Goal: Book appointment/travel/reservation

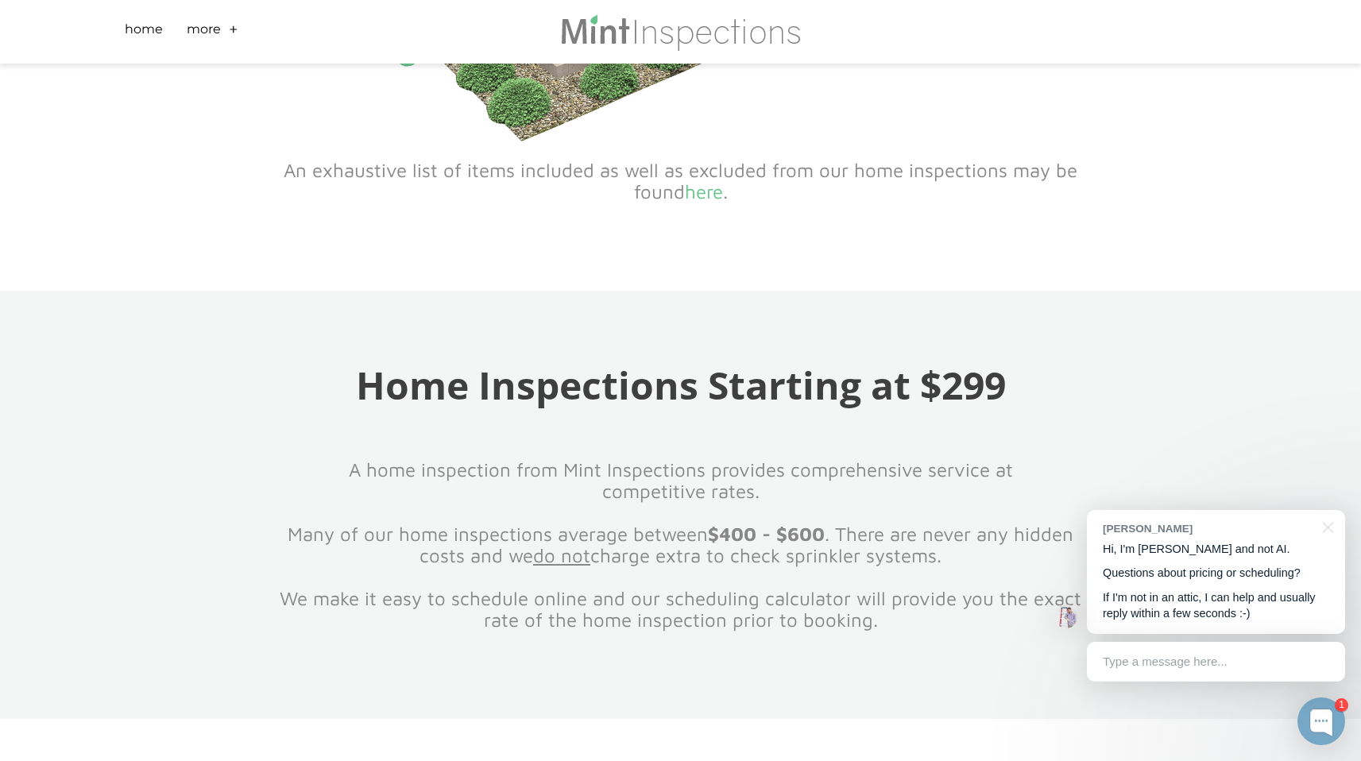
scroll to position [1370, 0]
click at [726, 358] on font "Home Inspections Starting at $299" at bounding box center [681, 384] width 650 height 52
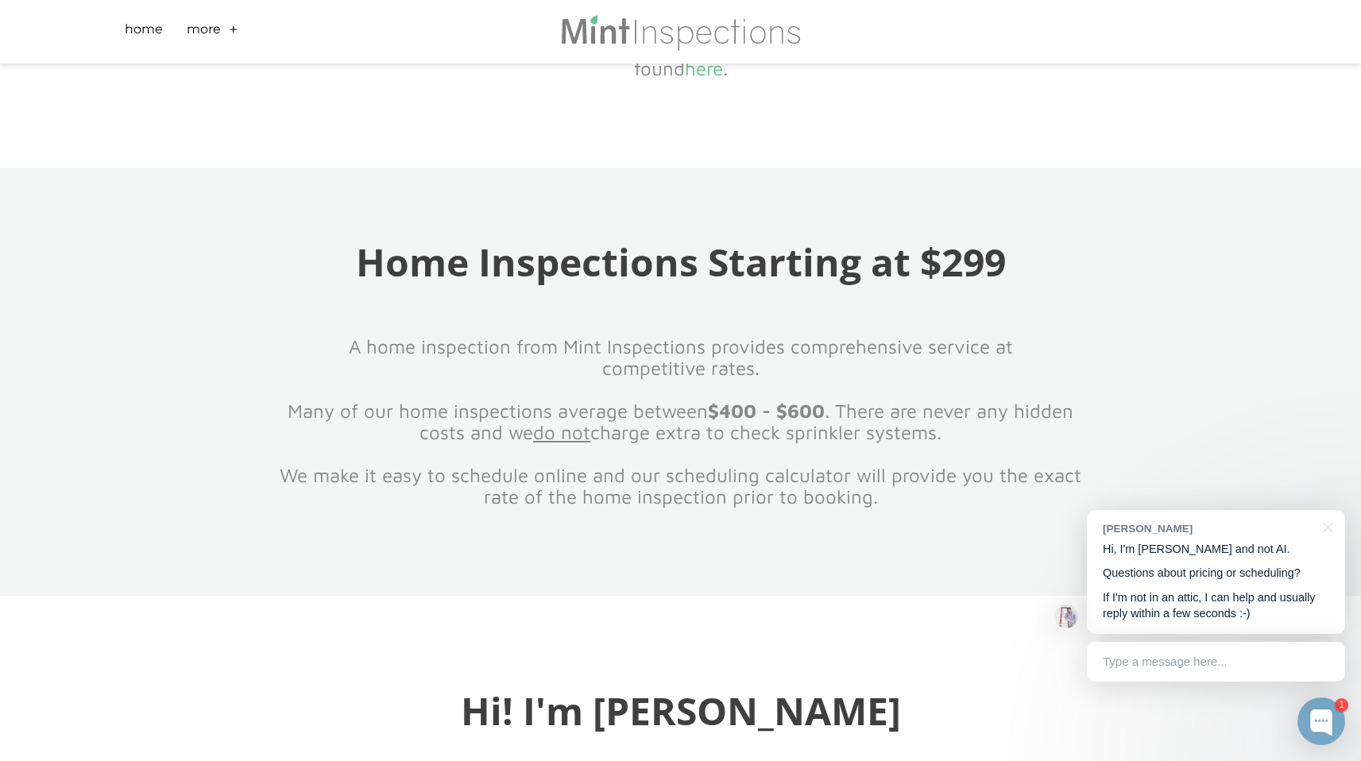
scroll to position [1485, 0]
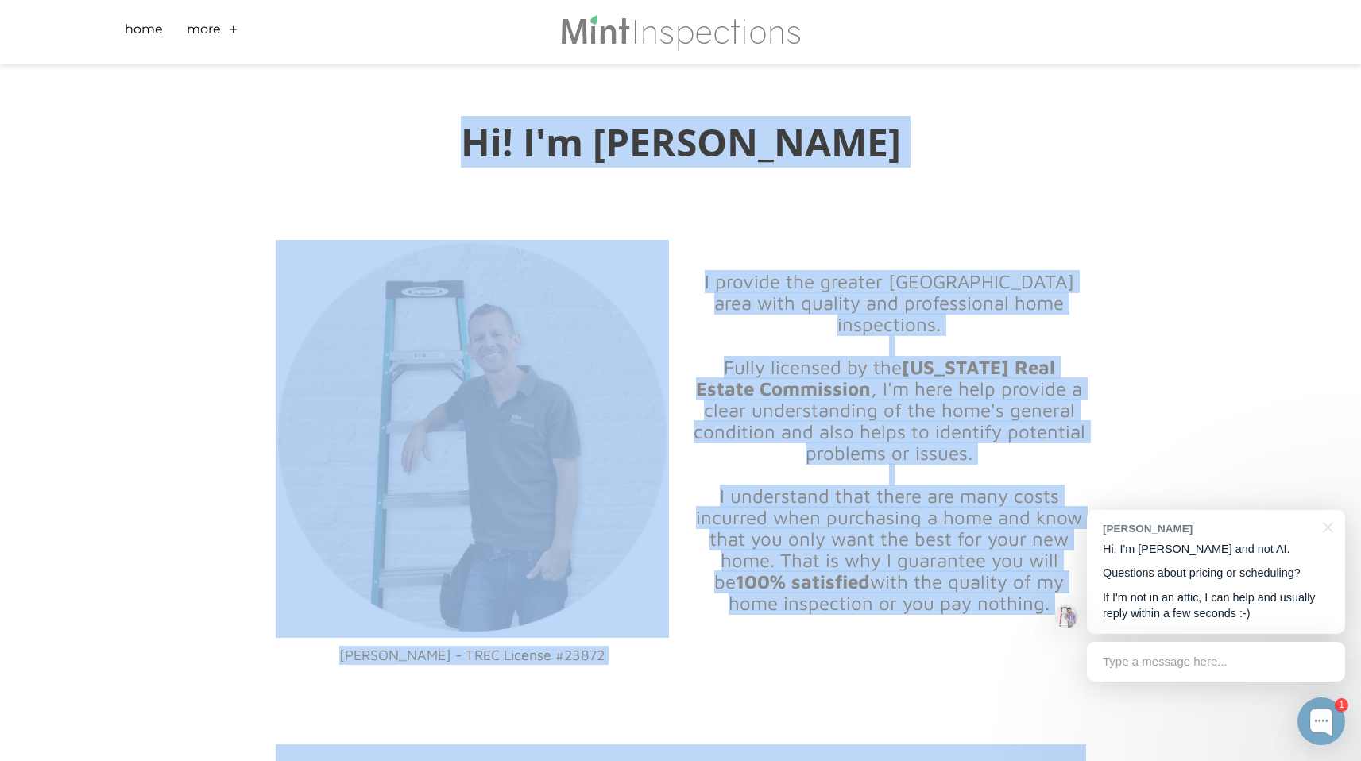
drag, startPoint x: 737, startPoint y: 420, endPoint x: 782, endPoint y: 760, distance: 343.9
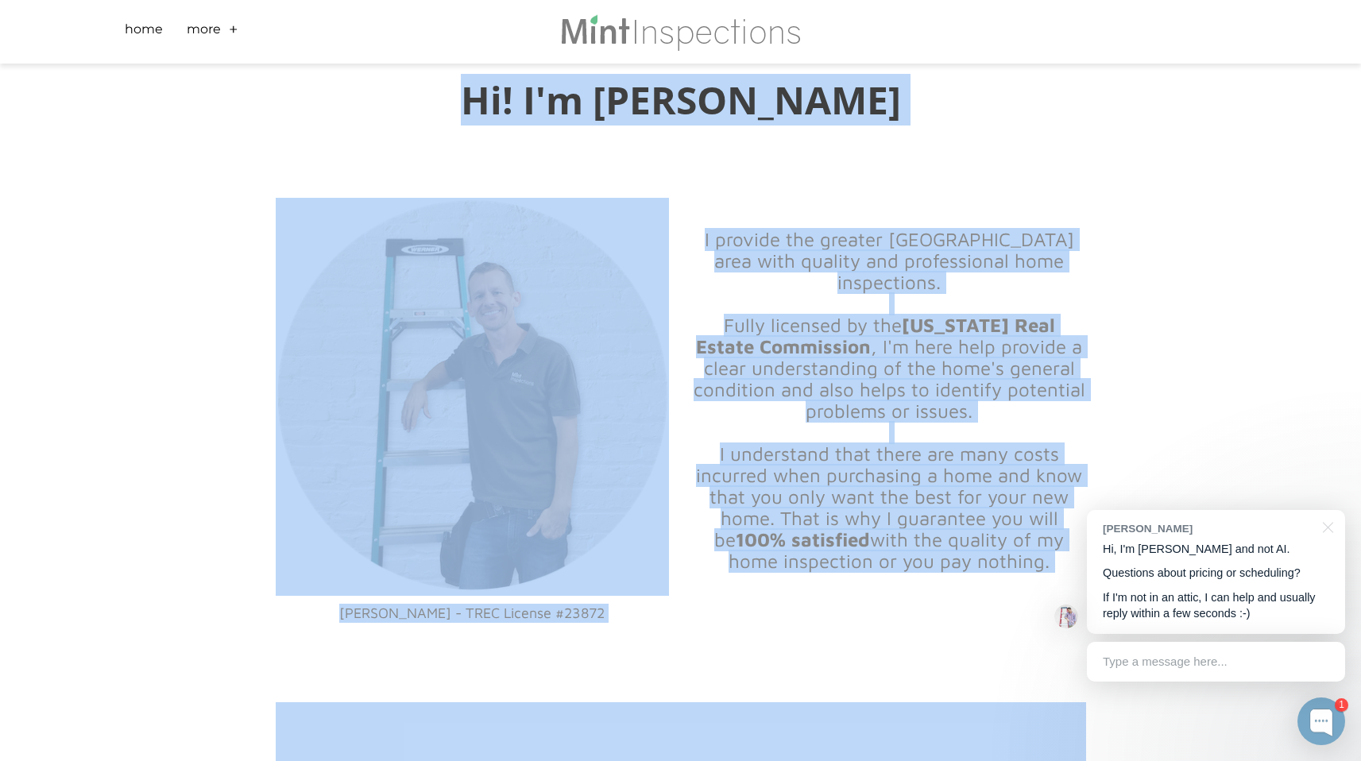
click at [80, 360] on div "Hi! I'm [PERSON_NAME] [PERSON_NAME] - TREC License #23872 I provide the greater…" at bounding box center [680, 551] width 1361 height 1132
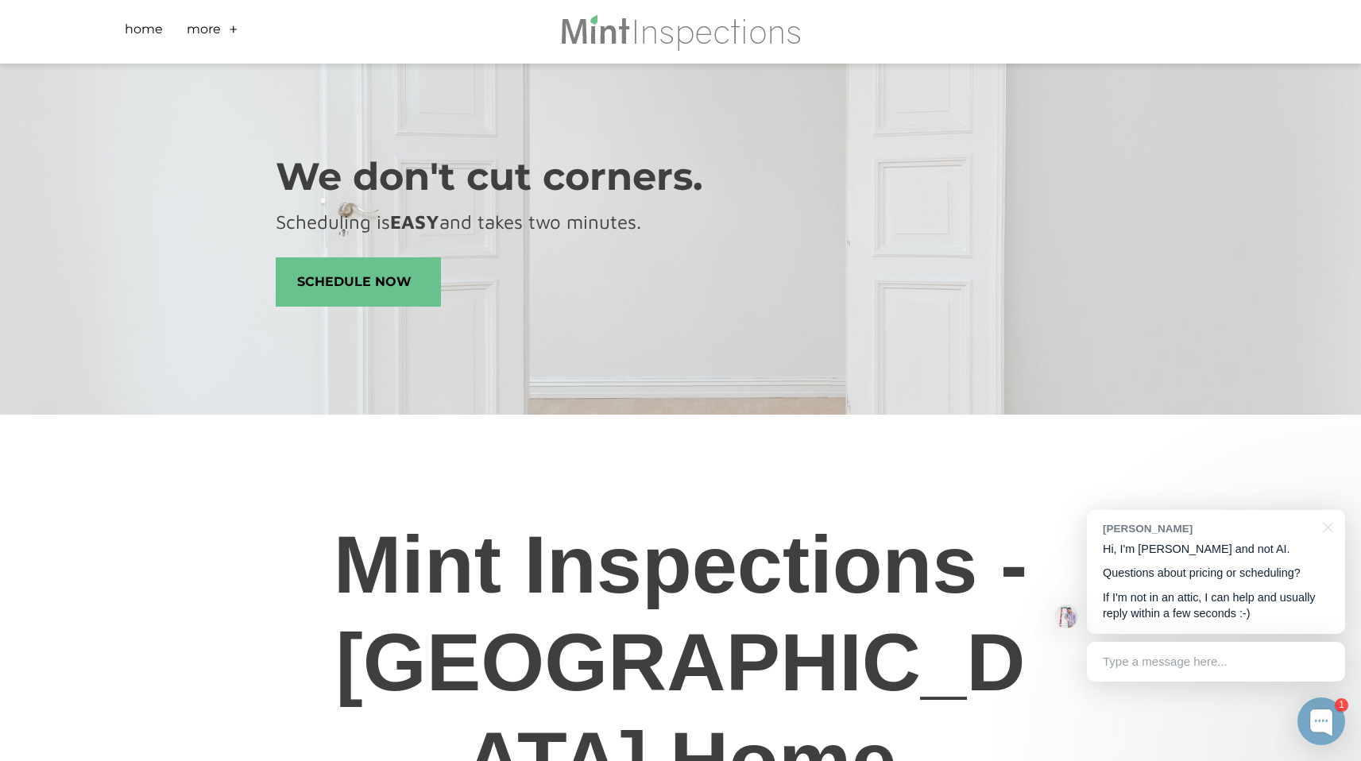
scroll to position [0, 0]
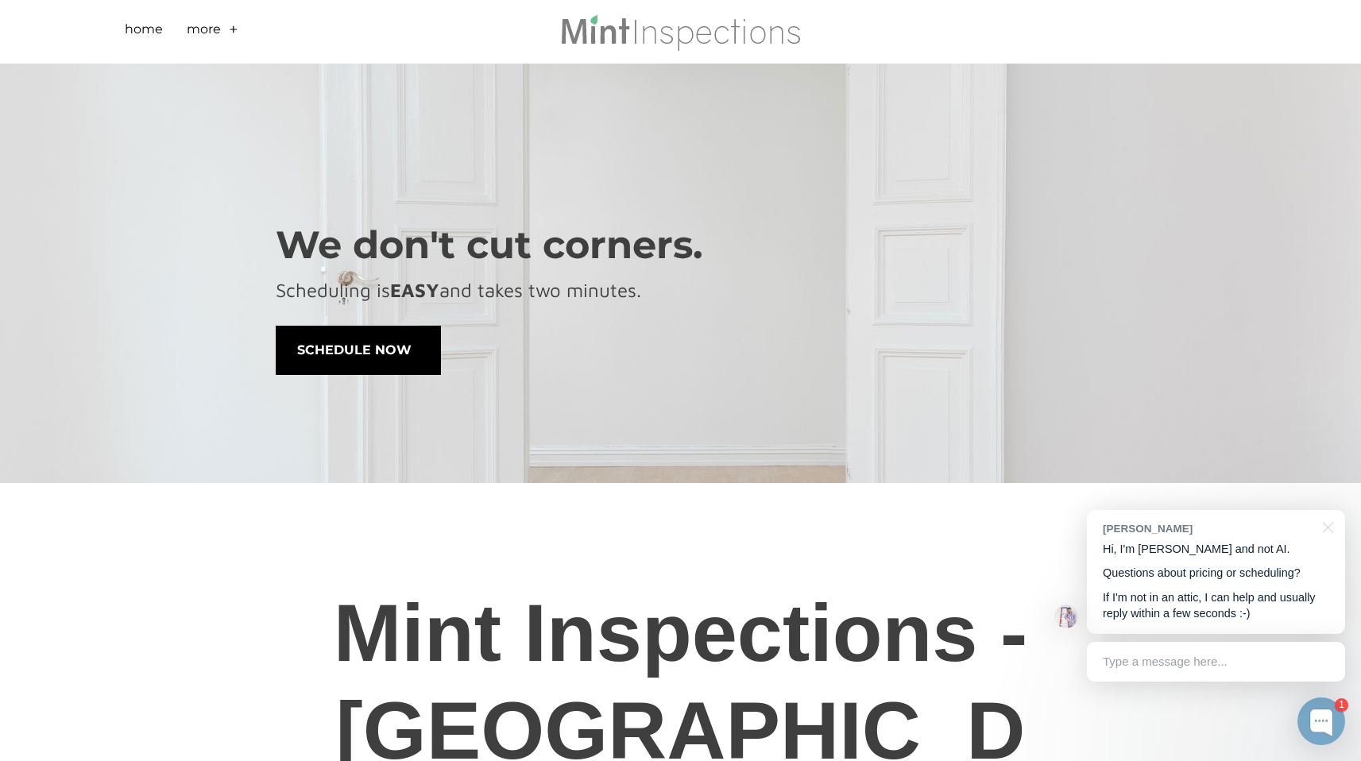
click at [385, 371] on span "schedule now" at bounding box center [359, 351] width 164 height 48
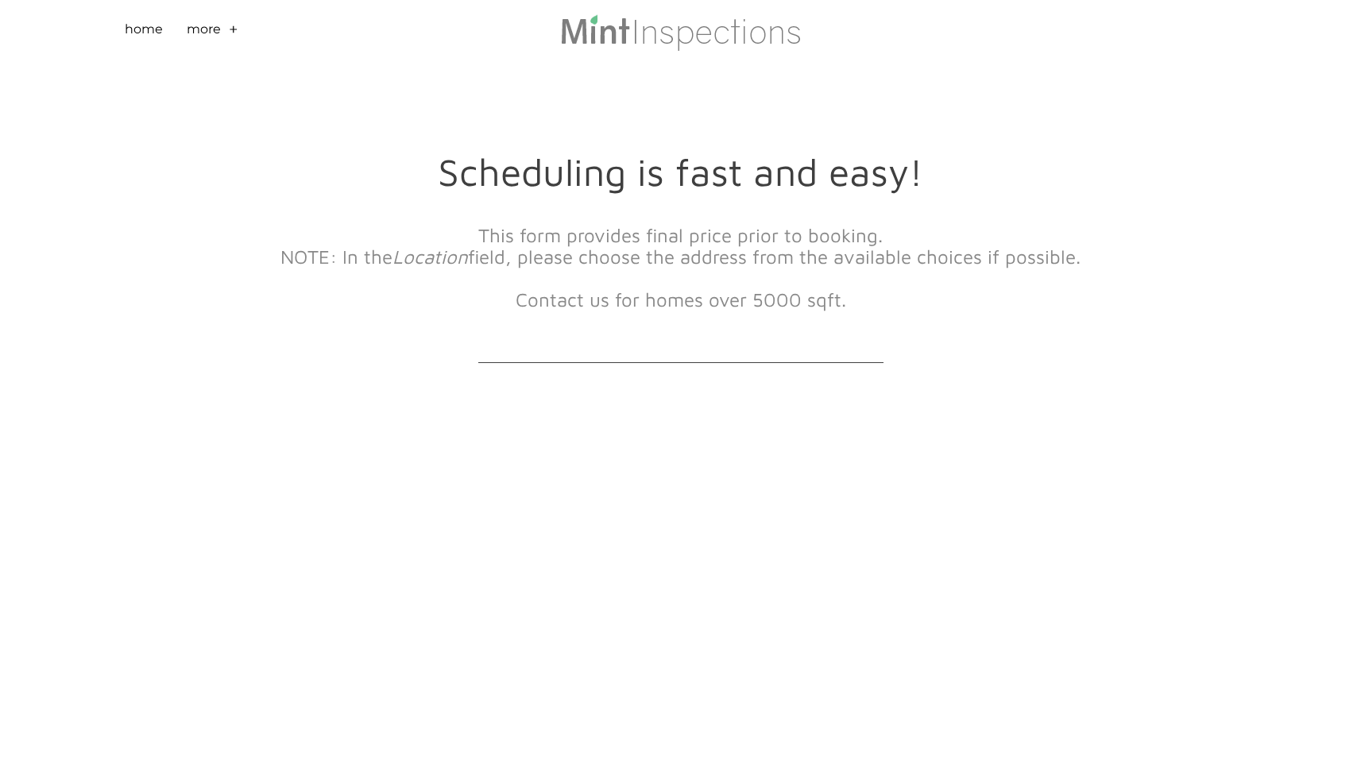
click at [644, 322] on div "This form provides final price prior to booking. NOTE: In the Location field, p…" at bounding box center [681, 277] width 811 height 140
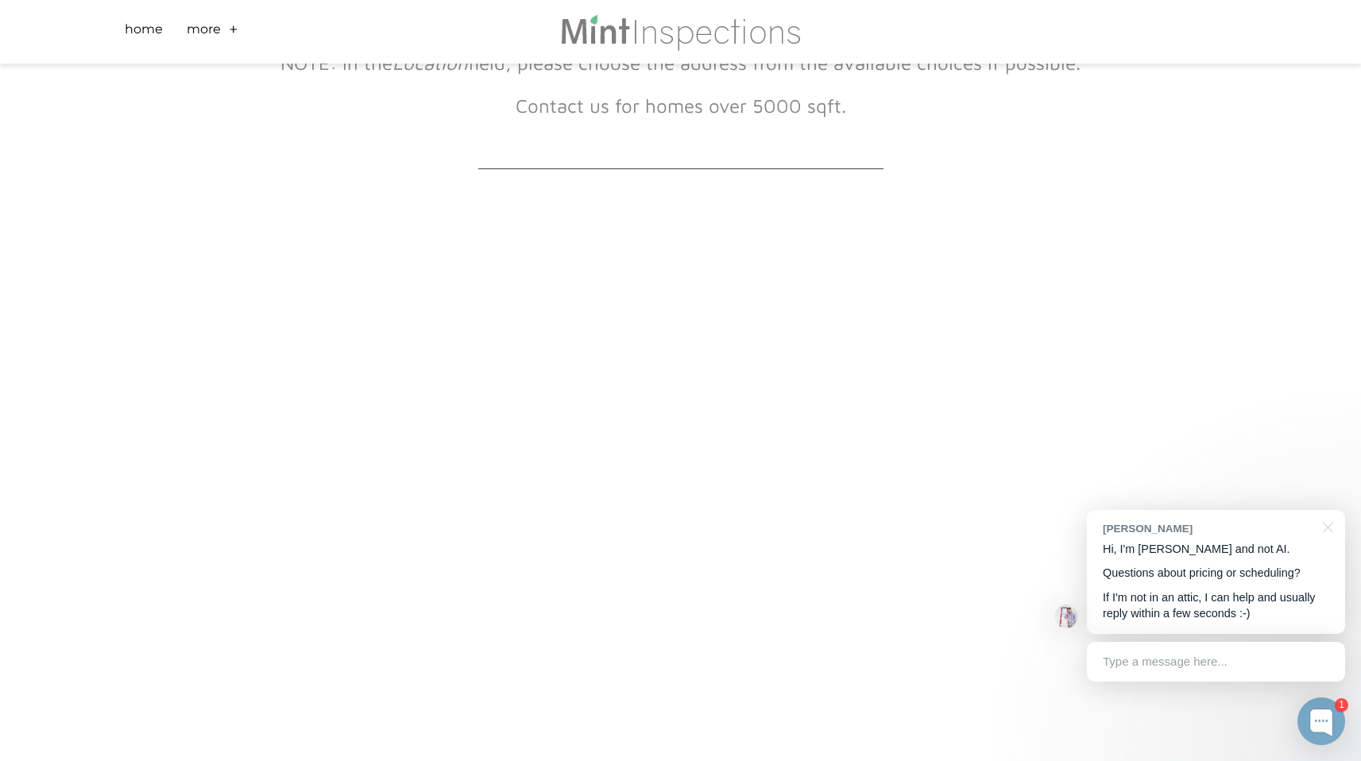
scroll to position [186, 0]
